Goal: Find specific page/section

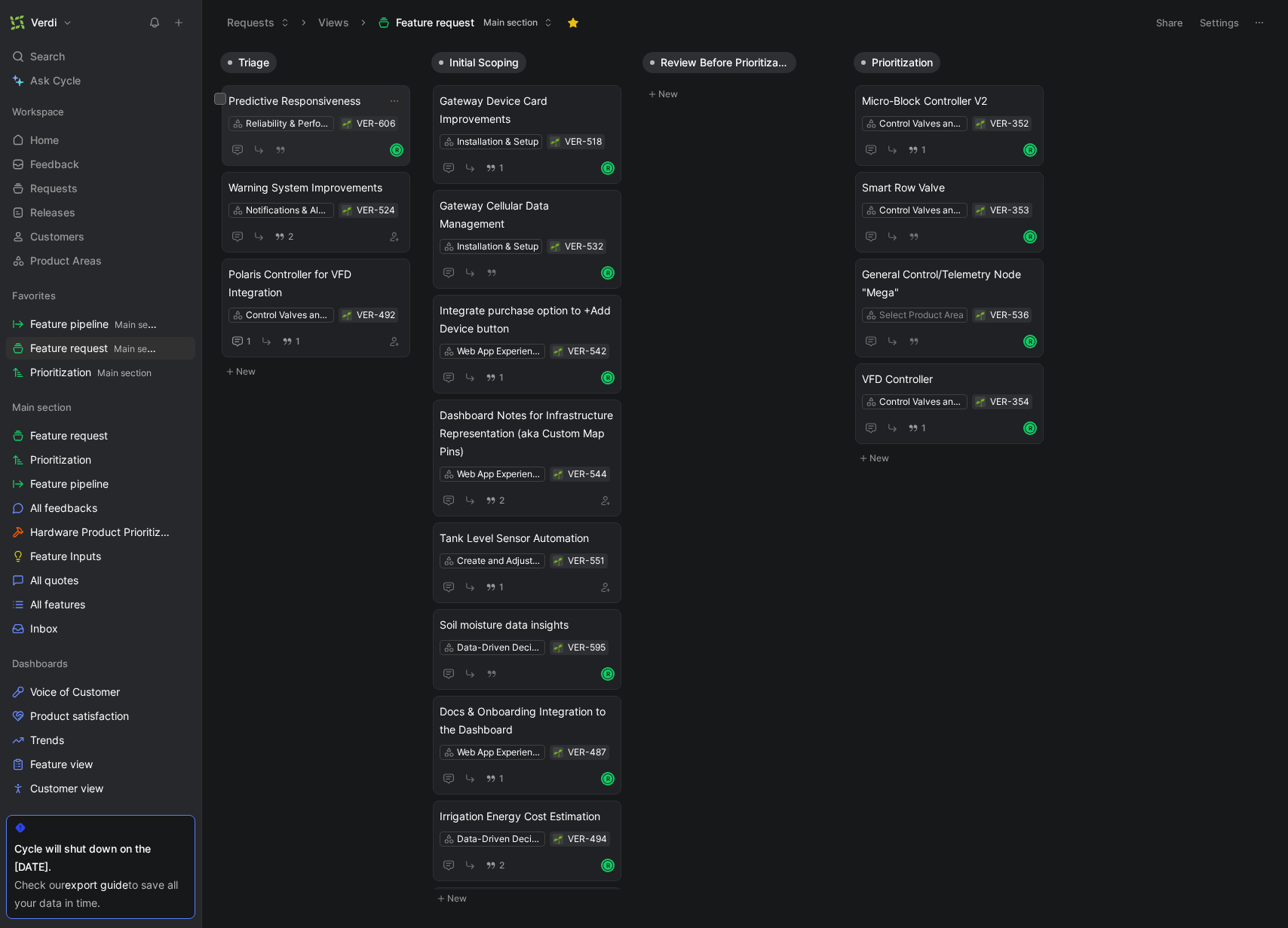
click at [351, 99] on span "Predictive Responsiveness" at bounding box center [316, 100] width 175 height 18
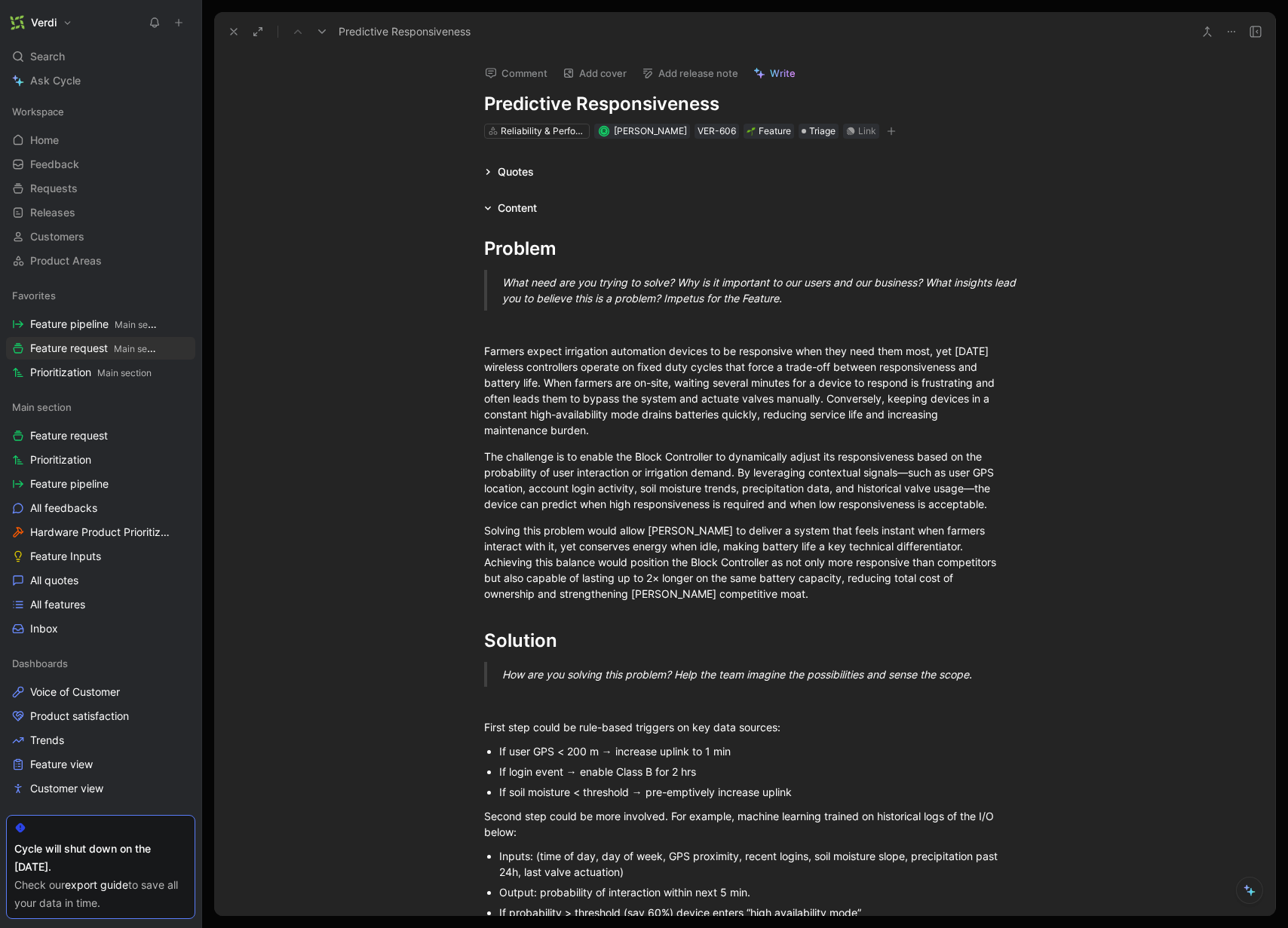
click at [231, 33] on use at bounding box center [233, 31] width 6 height 6
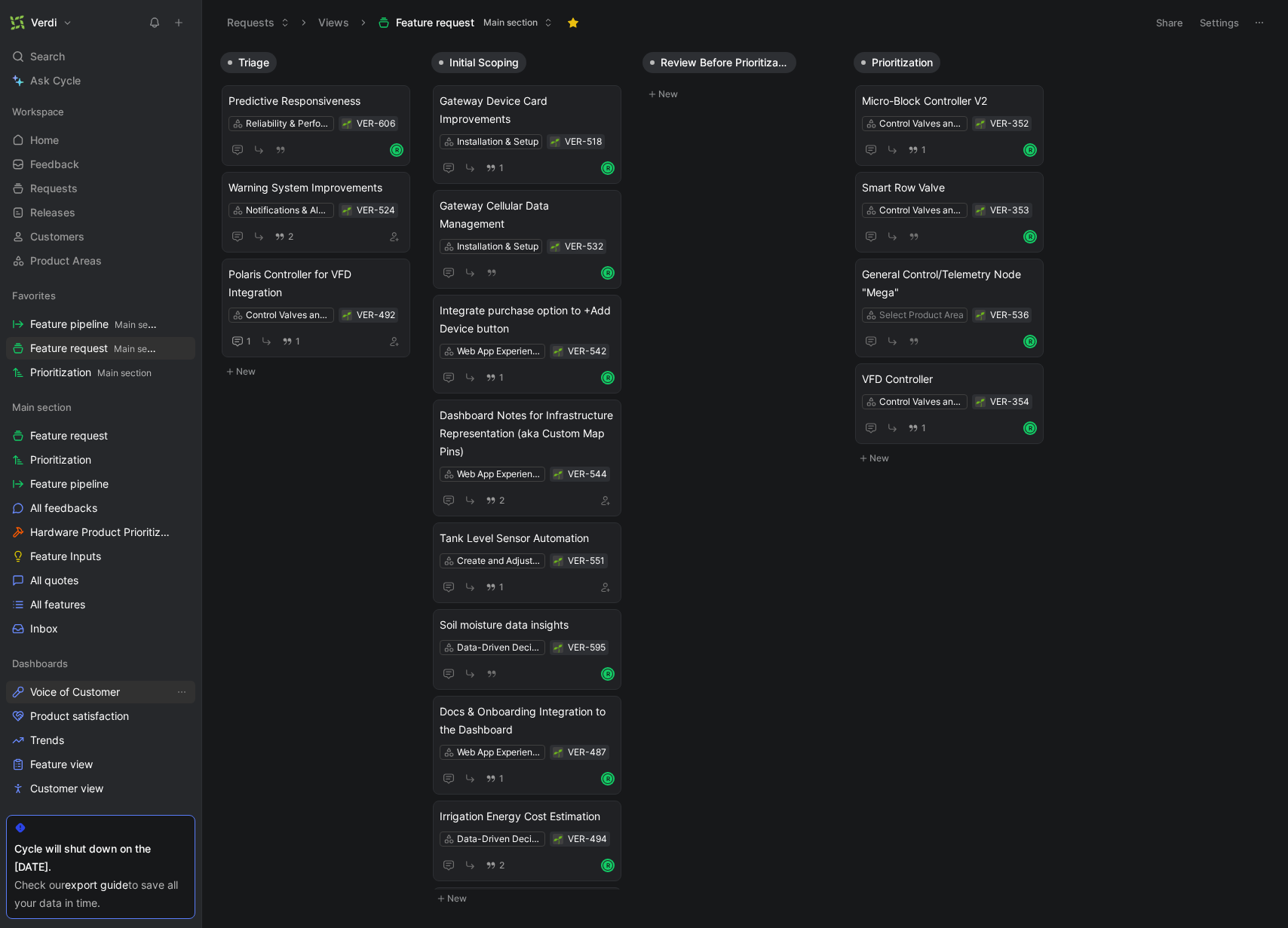
click at [95, 681] on link "Voice of Customer" at bounding box center [101, 692] width 189 height 23
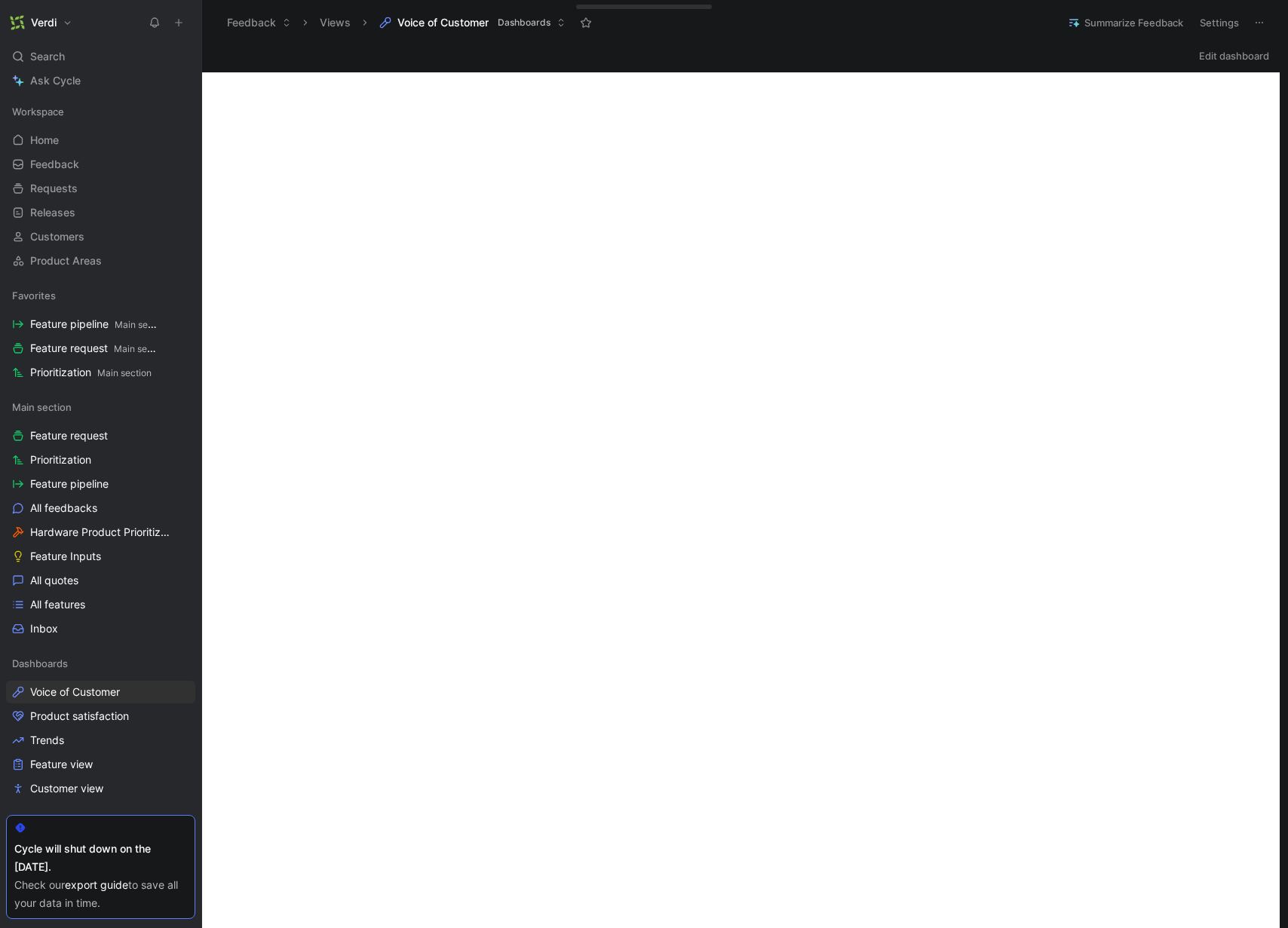
click at [1132, 21] on button "Summarize Feedback" at bounding box center [1126, 22] width 129 height 21
